Goal: Transaction & Acquisition: Obtain resource

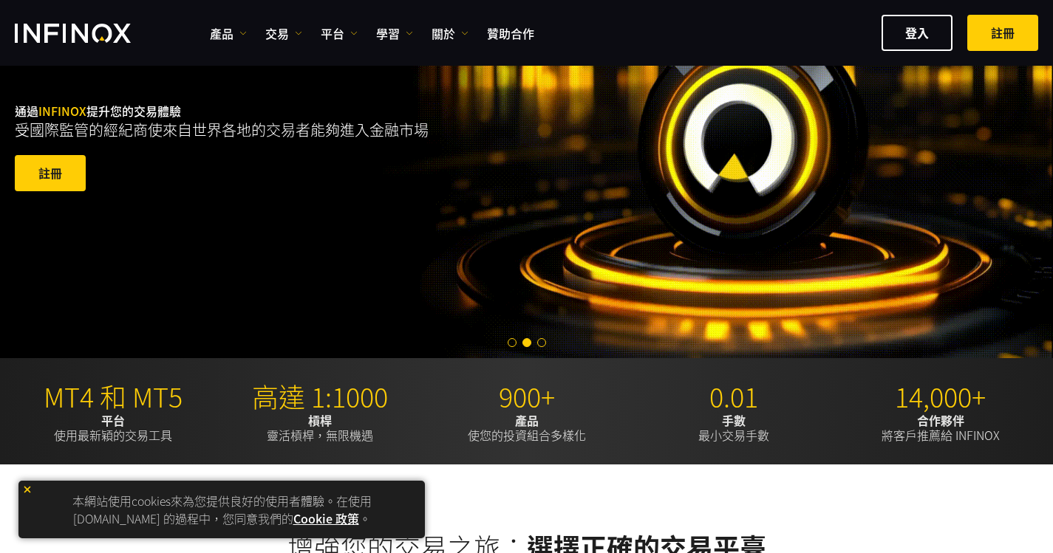
scroll to position [120, 0]
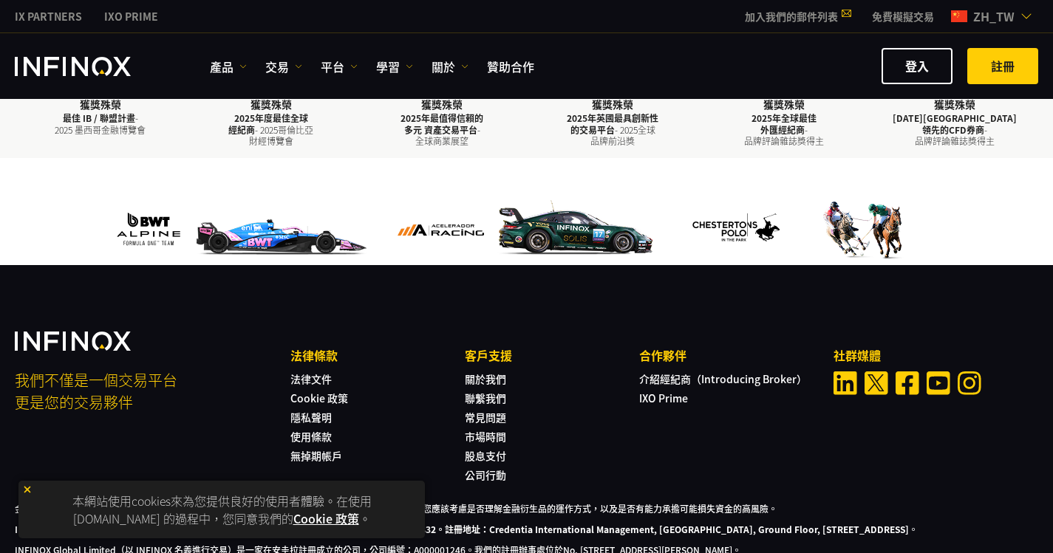
scroll to position [1137, 0]
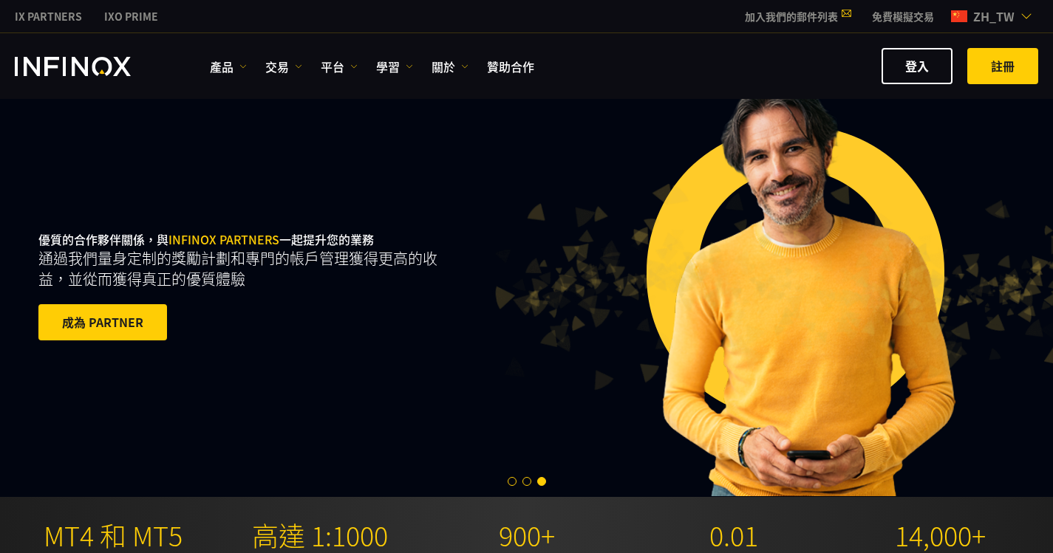
click at [899, 16] on link "免費模擬交易" at bounding box center [903, 17] width 84 height 16
click at [903, 16] on link "免費模擬交易" at bounding box center [903, 17] width 84 height 16
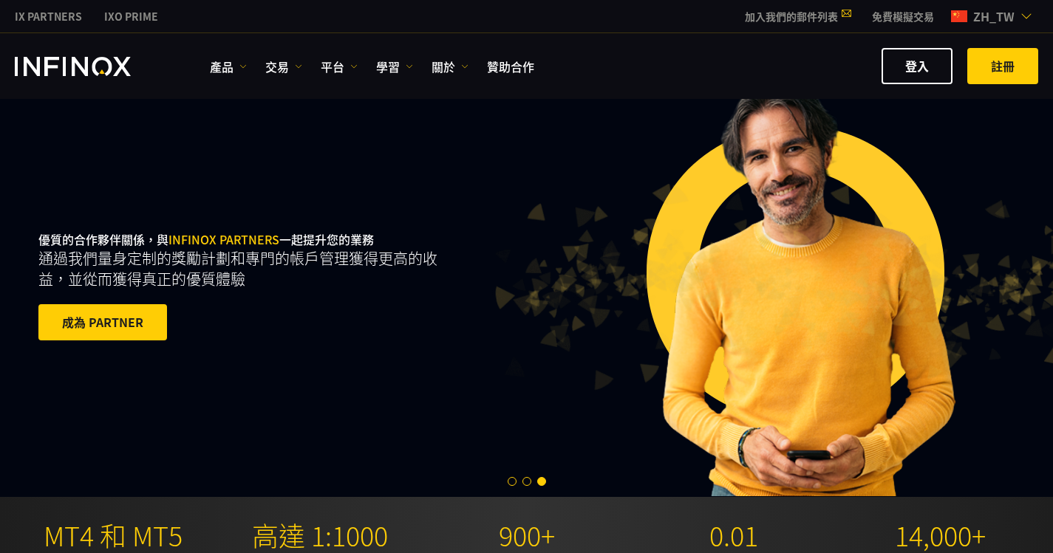
click at [903, 16] on link "免費模擬交易" at bounding box center [903, 17] width 84 height 16
click at [904, 15] on link "免費模擬交易" at bounding box center [903, 17] width 84 height 16
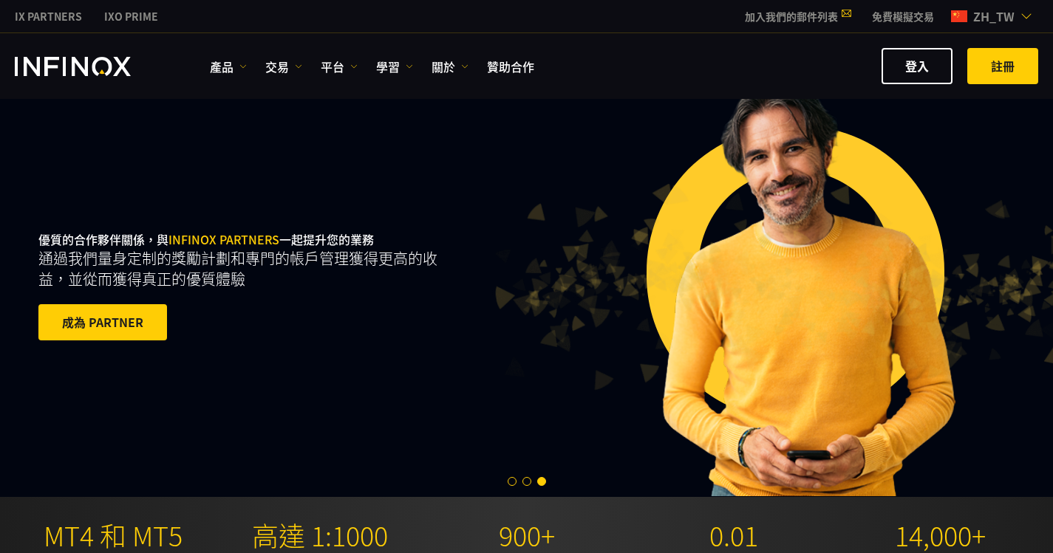
click at [904, 15] on link "免費模擬交易" at bounding box center [903, 17] width 84 height 16
